Goal: Information Seeking & Learning: Learn about a topic

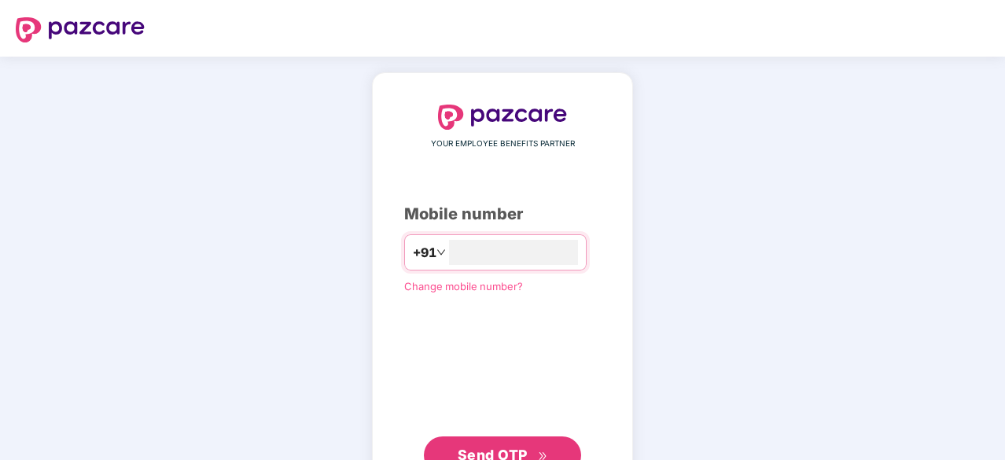
scroll to position [60, 0]
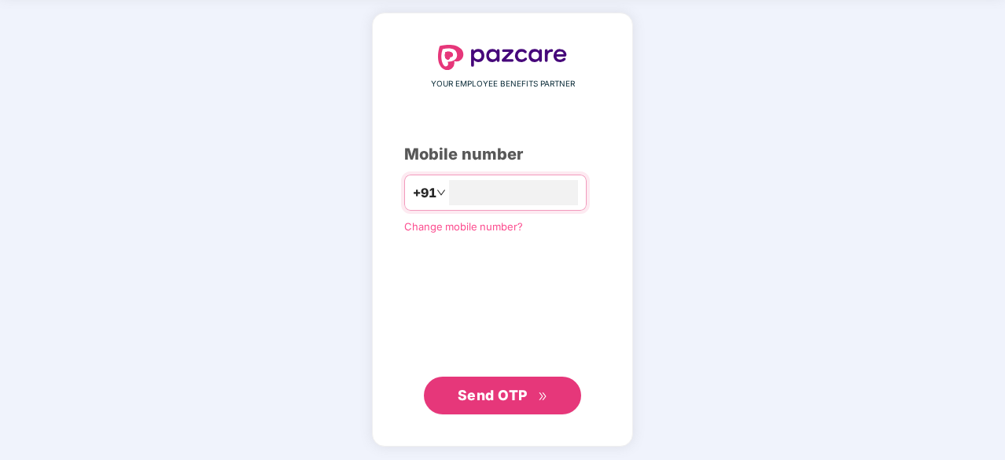
type input "**********"
click at [492, 406] on button "Send OTP" at bounding box center [502, 395] width 157 height 38
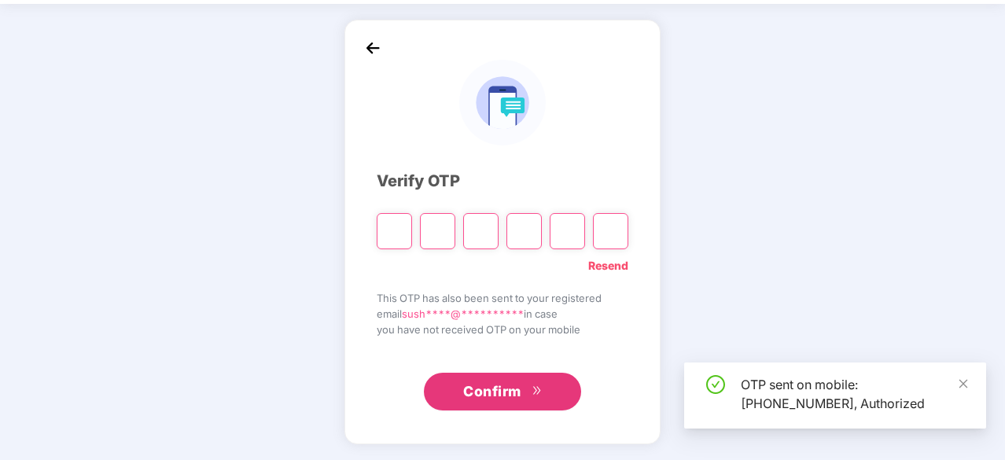
scroll to position [52, 0]
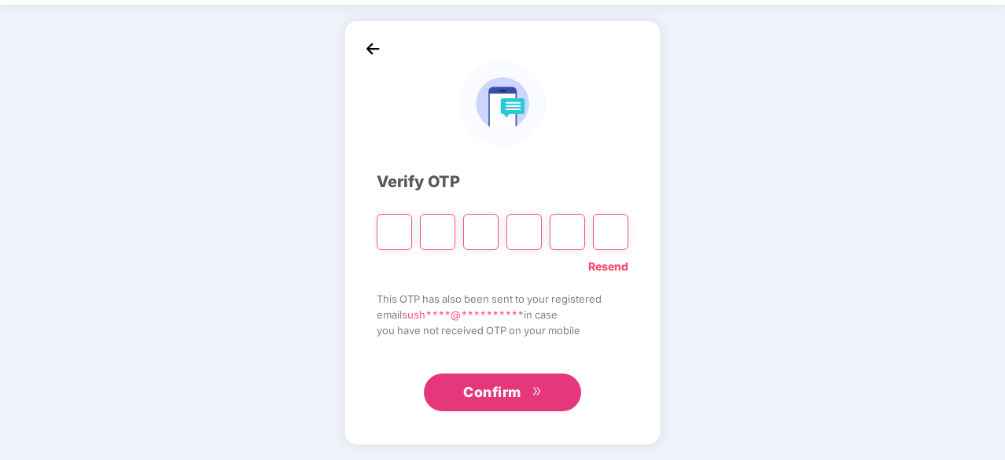
type input "*"
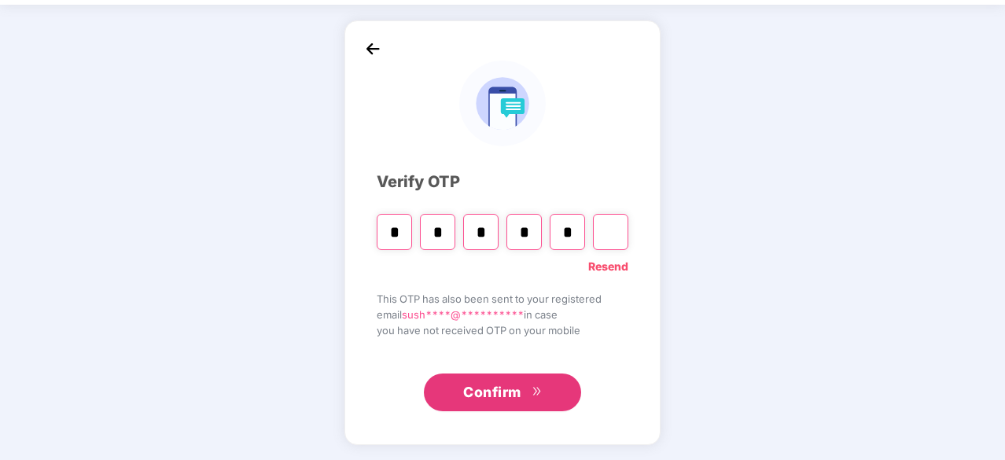
type input "*"
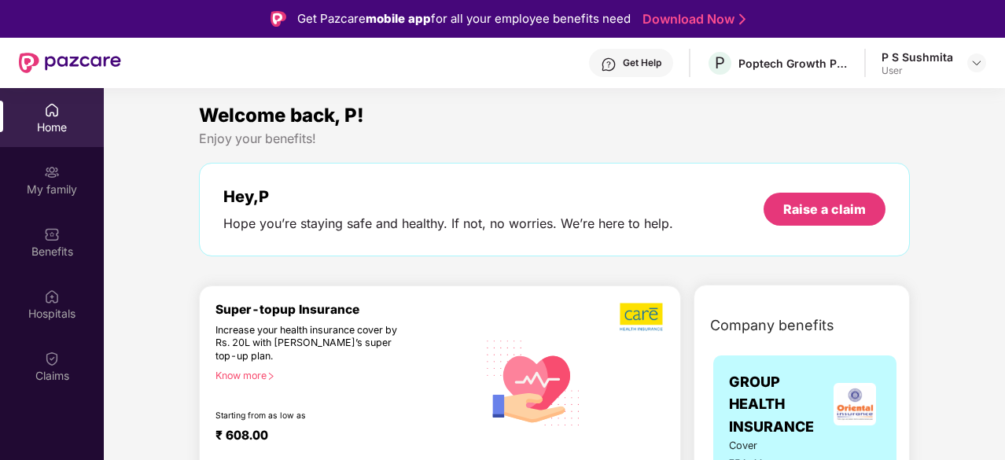
click at [926, 62] on div "P S Sushmita" at bounding box center [917, 57] width 72 height 15
click at [973, 65] on img at bounding box center [976, 63] width 13 height 13
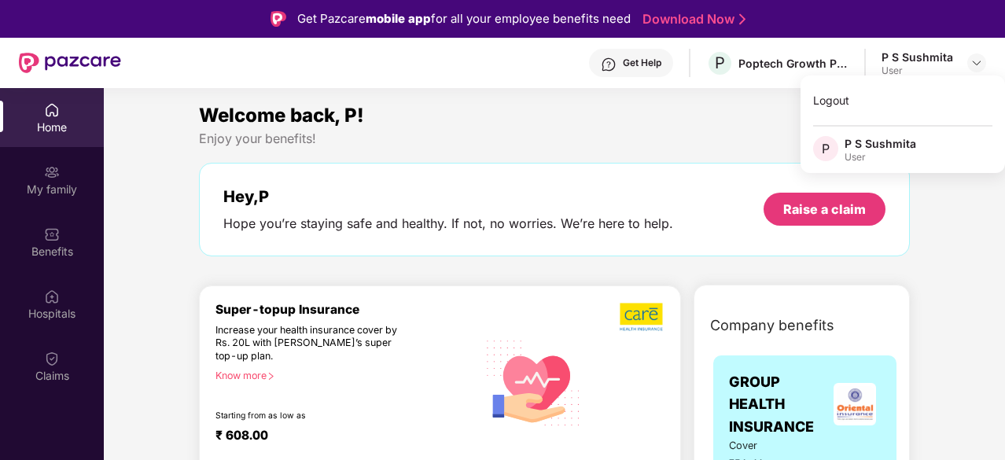
click at [870, 158] on div "User" at bounding box center [880, 157] width 72 height 13
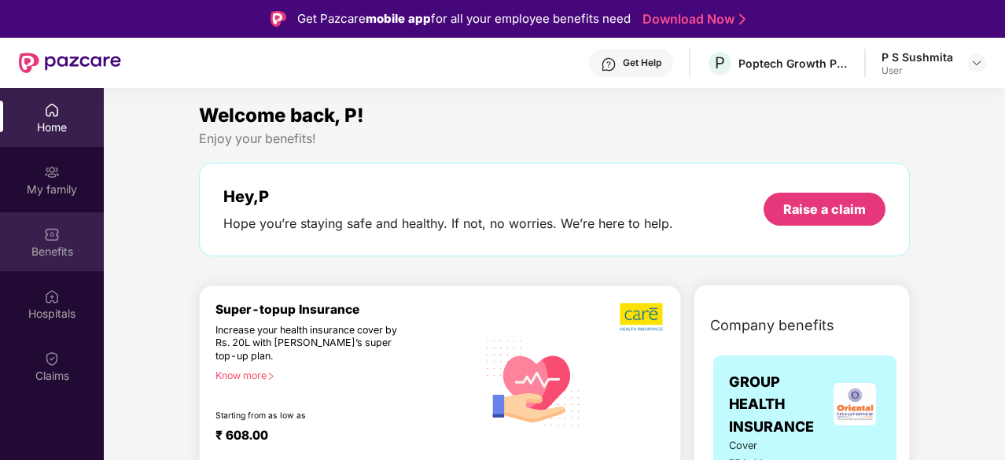
click at [42, 235] on div "Benefits" at bounding box center [52, 241] width 104 height 59
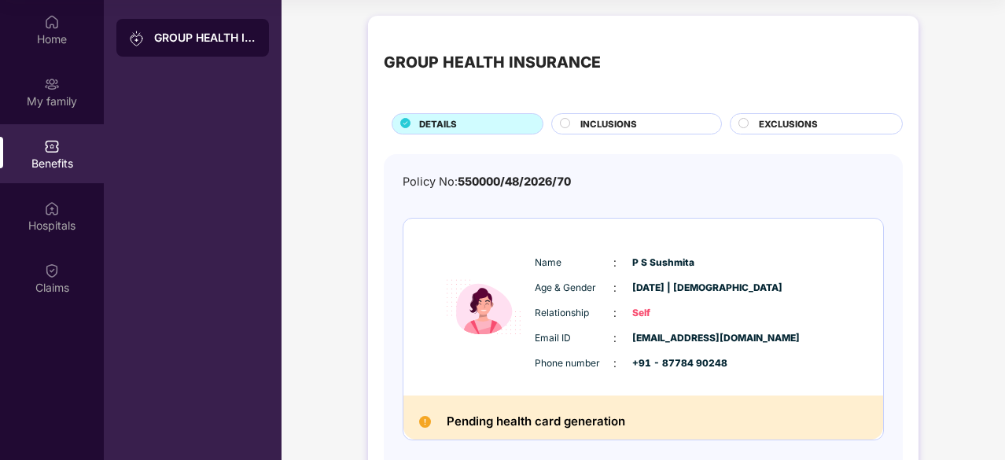
click at [621, 123] on span "INCLUSIONS" at bounding box center [608, 124] width 57 height 14
